Goal: Task Accomplishment & Management: Manage account settings

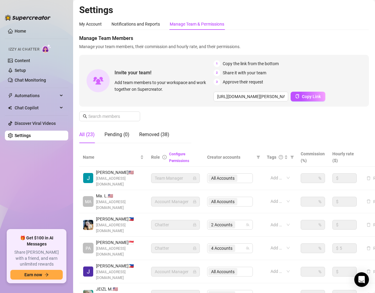
scroll to position [103, 0]
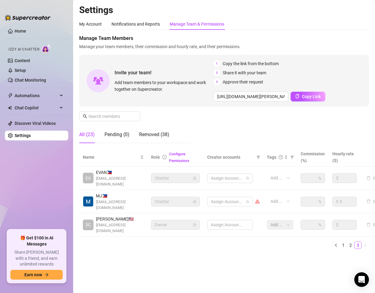
scroll to position [0, 0]
click at [238, 274] on main "Settings My Account Notifications and Reports Manage Team & Permissions Profile…" at bounding box center [224, 146] width 302 height 293
click at [353, 242] on link "2" at bounding box center [351, 245] width 7 height 7
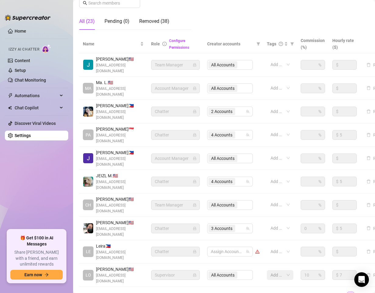
scroll to position [115, 0]
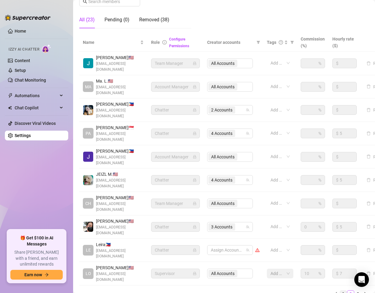
click at [340, 291] on link "1" at bounding box center [343, 294] width 7 height 7
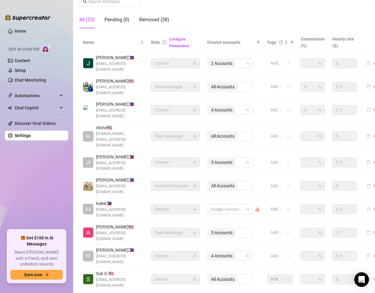
scroll to position [103, 0]
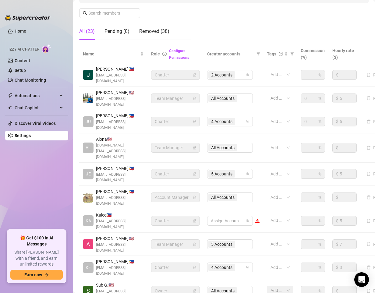
click at [176, 283] on main "Settings My Account Notifications and Reports Manage Team & Permissions Profile…" at bounding box center [224, 121] width 302 height 449
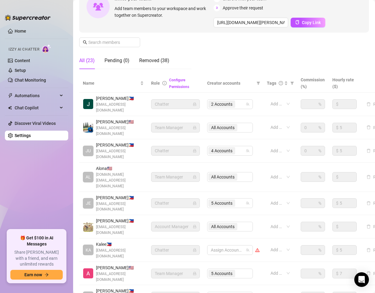
scroll to position [73, 0]
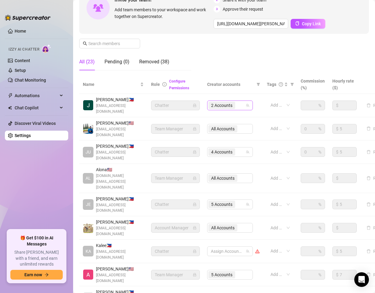
click at [241, 104] on div "2 Accounts" at bounding box center [227, 105] width 37 height 9
click at [246, 71] on div "Manage Team Members Manage your team members, their commission and hourly rate,…" at bounding box center [224, 18] width 290 height 113
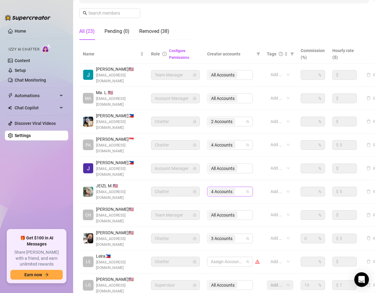
click at [239, 188] on div "4 Accounts" at bounding box center [227, 192] width 37 height 9
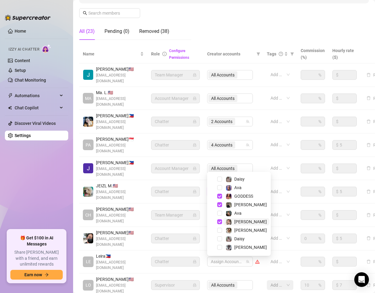
scroll to position [16, 0]
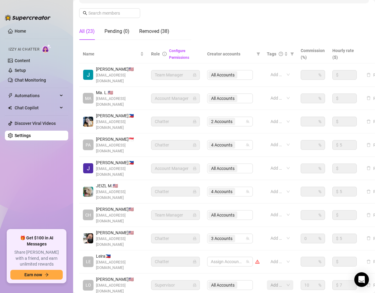
click at [190, 273] on div "Name Role Configure Permissions Creator accounts Tags Commission (%) Hourly rat…" at bounding box center [224, 180] width 290 height 270
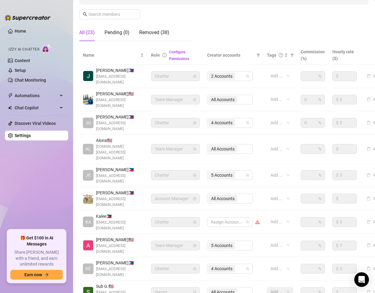
scroll to position [103, 0]
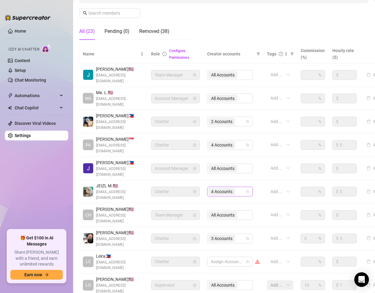
click at [239, 188] on div "4 Accounts" at bounding box center [227, 192] width 37 height 9
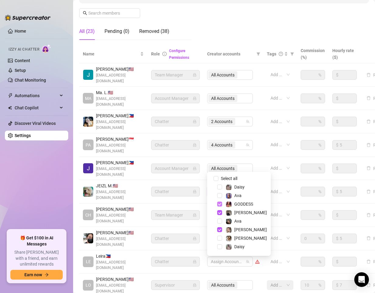
click at [220, 206] on span "Select tree node" at bounding box center [219, 204] width 5 height 5
click at [220, 231] on span "Select tree node" at bounding box center [219, 230] width 5 height 5
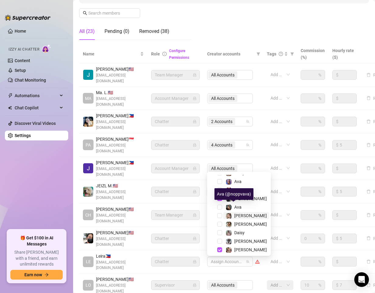
scroll to position [16, 0]
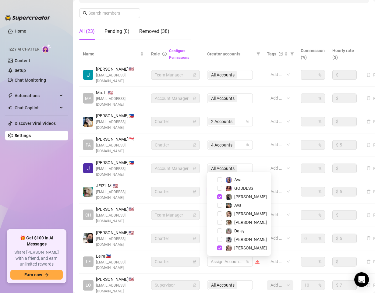
click at [203, 278] on div "Settings My Account Notifications and Reports Manage Team & Permissions Profile…" at bounding box center [224, 111] width 290 height 421
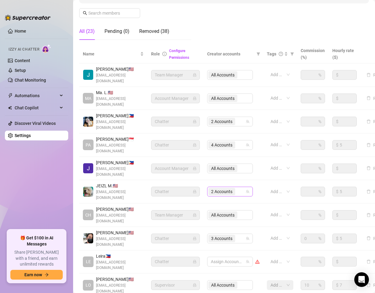
click at [239, 188] on div "2 Accounts" at bounding box center [227, 192] width 37 height 9
click at [216, 280] on div "Settings My Account Notifications and Reports Manage Team & Permissions Profile…" at bounding box center [224, 111] width 290 height 421
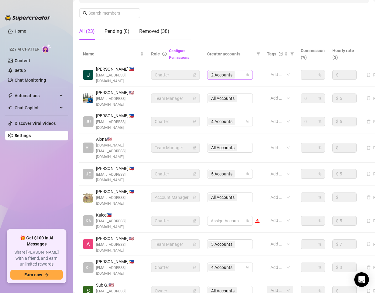
click at [244, 71] on div "2 Accounts" at bounding box center [227, 75] width 37 height 9
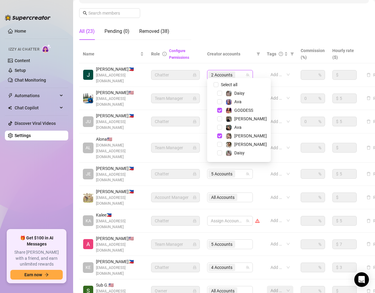
click at [162, 263] on div "Settings My Account Notifications and Reports Manage Team & Permissions Profile…" at bounding box center [224, 114] width 290 height 427
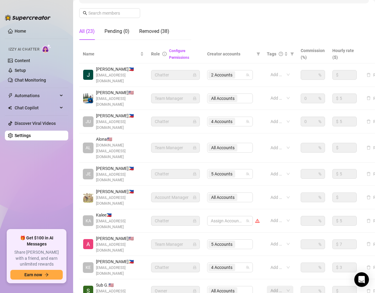
click at [156, 269] on main "Settings My Account Notifications and Reports Manage Team & Permissions Profile…" at bounding box center [224, 121] width 302 height 449
click at [48, 197] on ul "Home Izzy AI Chatter Content Setup Chat Monitoring Automations Chat Copilot Dis…" at bounding box center [36, 126] width 63 height 204
